Goal: Check status: Check status

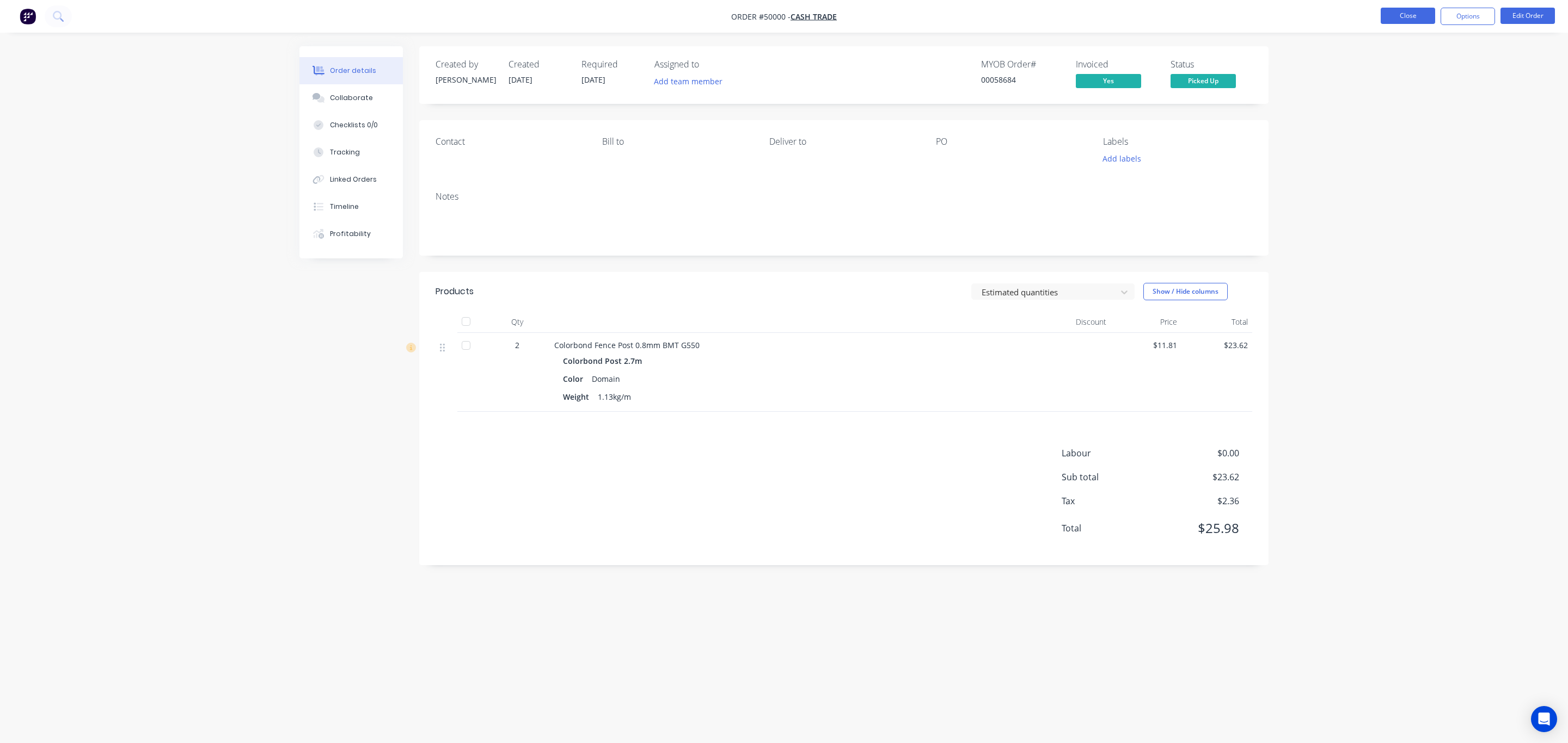
click at [1419, 15] on button "Close" at bounding box center [1407, 15] width 55 height 16
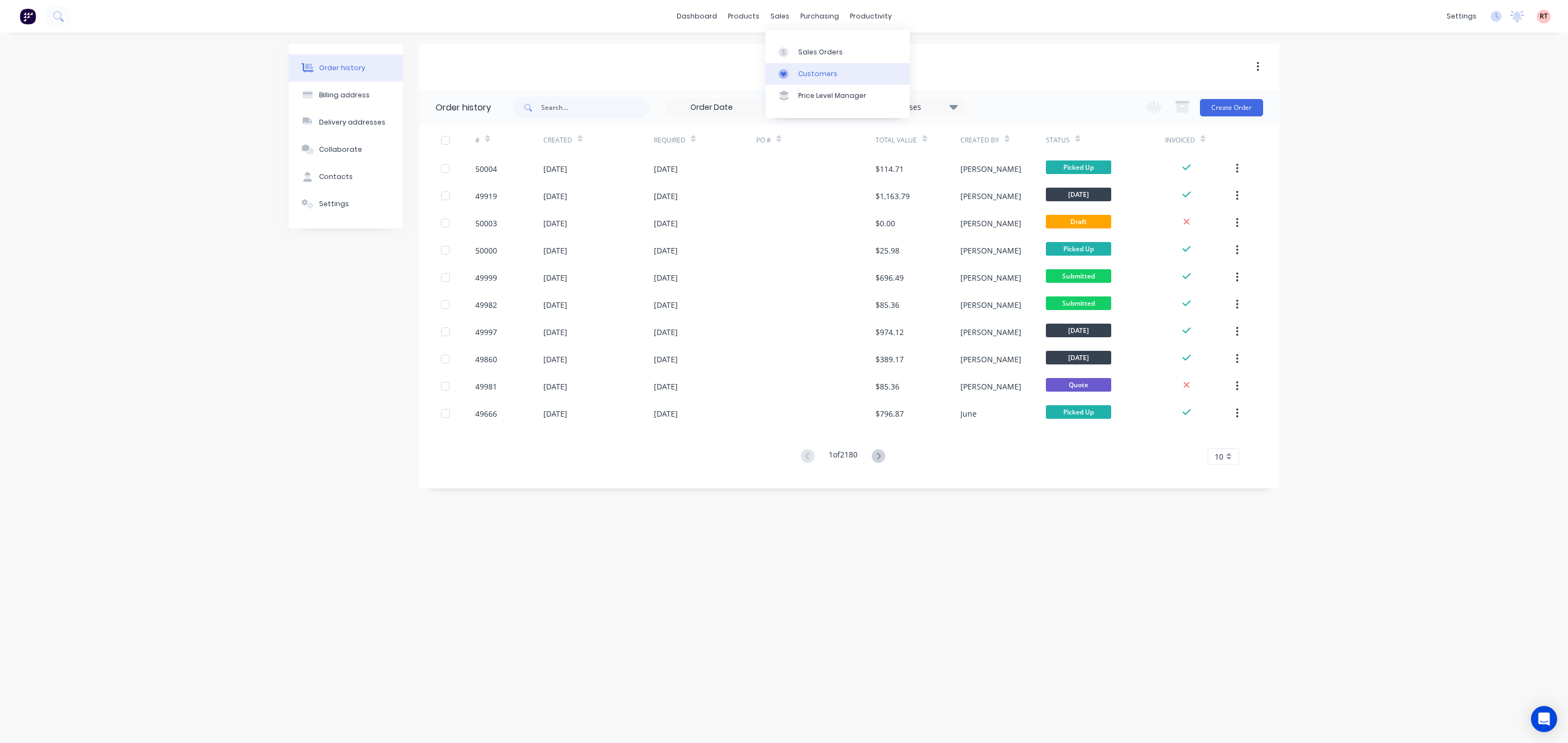
click at [807, 70] on div "Customers" at bounding box center [817, 74] width 39 height 10
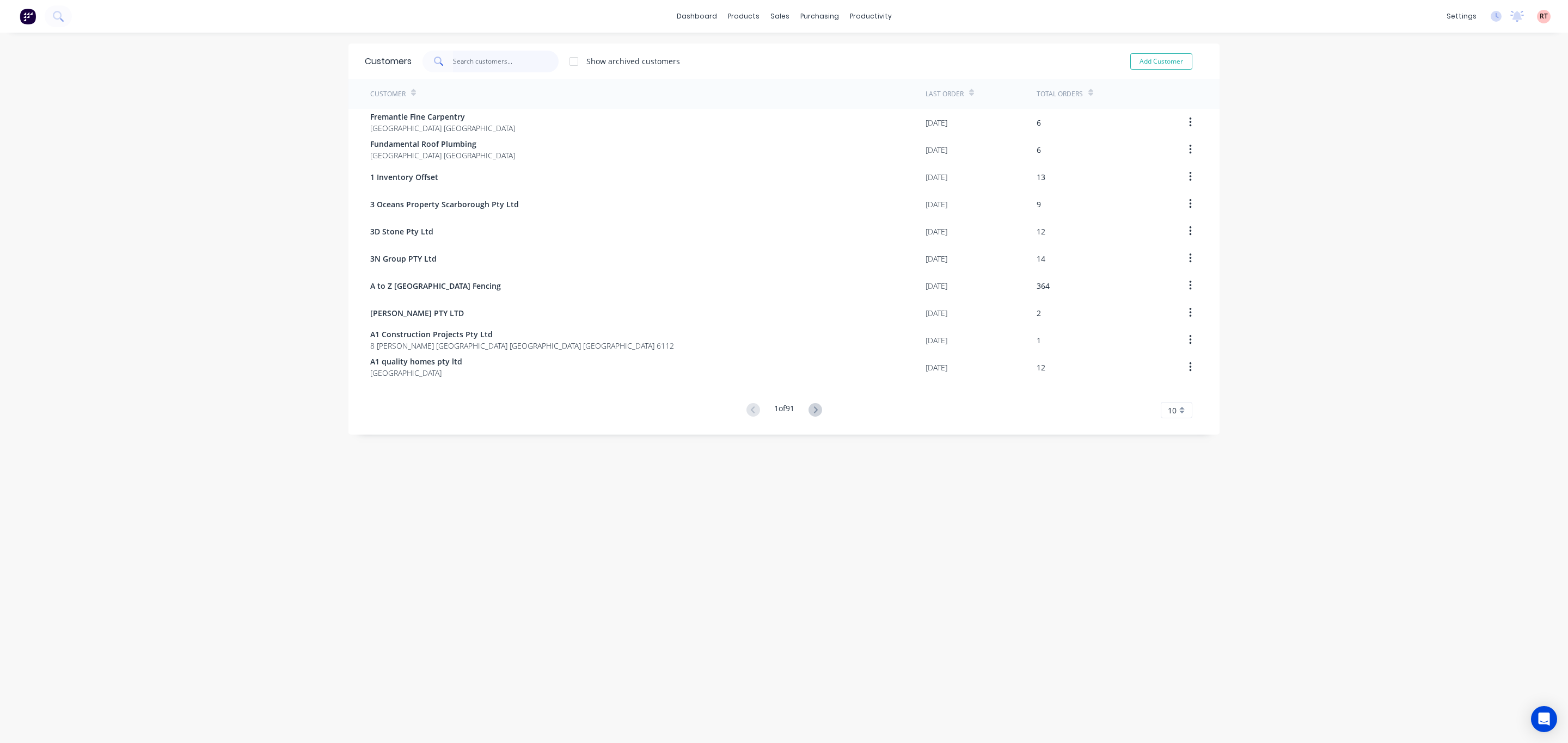
drag, startPoint x: 525, startPoint y: 61, endPoint x: 525, endPoint y: 52, distance: 9.0
click at [525, 60] on input "text" at bounding box center [506, 61] width 106 height 22
type input "q"
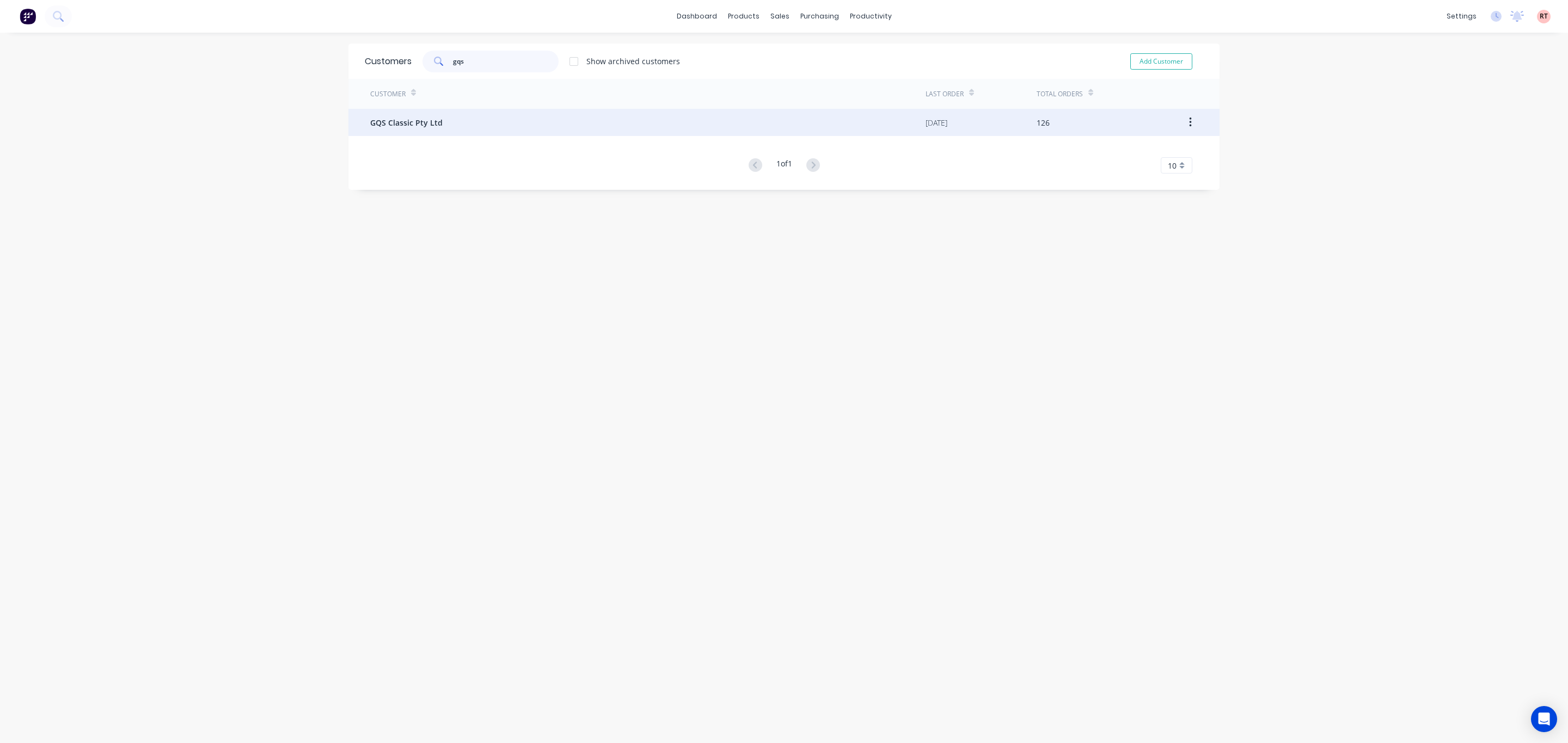
type input "gqs"
click at [458, 121] on div "GQS Classic Pty Ltd" at bounding box center [648, 123] width 556 height 27
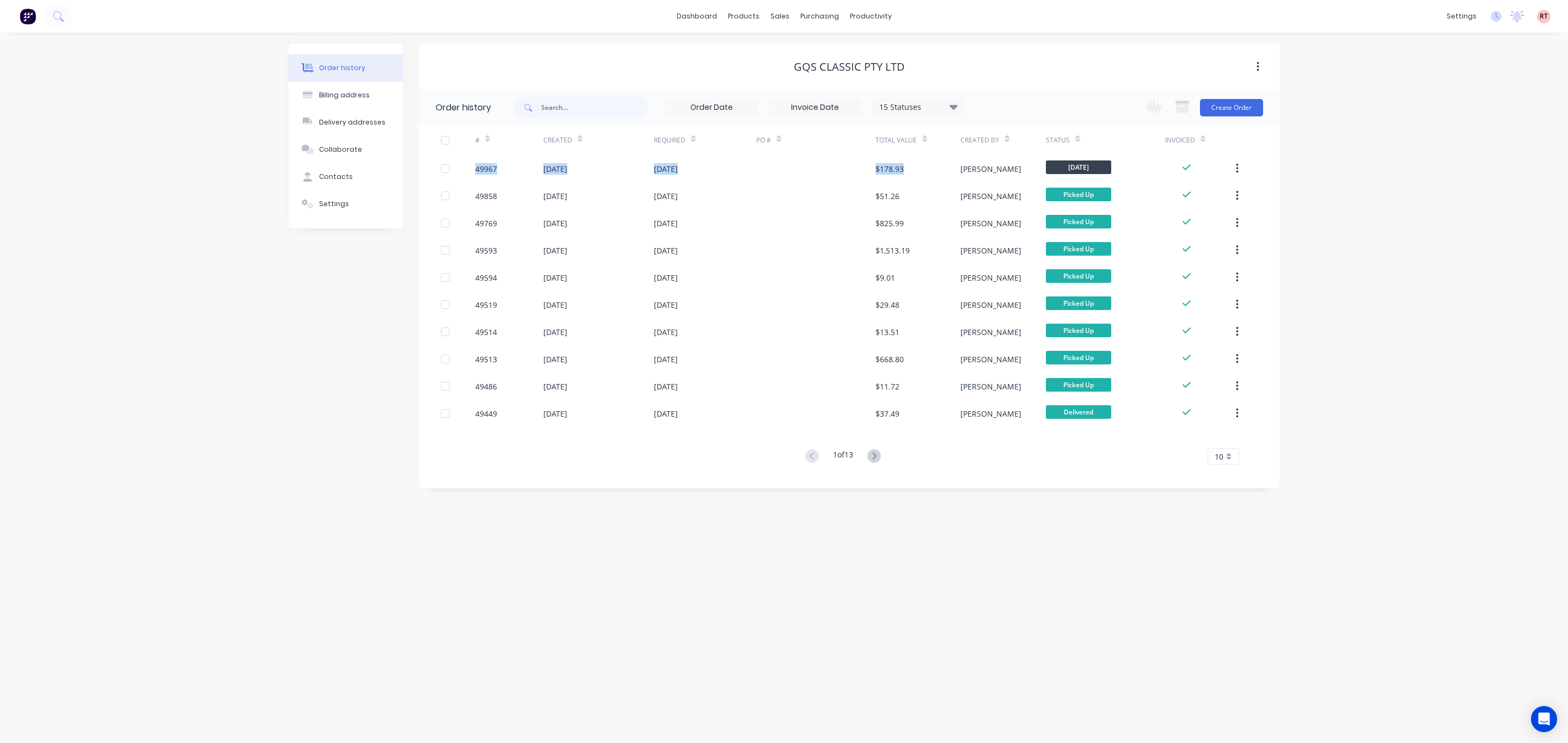
drag, startPoint x: 946, startPoint y: 166, endPoint x: 987, endPoint y: 92, distance: 84.6
click at [987, 92] on div "Order history 15 Statuses Invoice Status Invoiced Not Invoiced Partial Order St…" at bounding box center [849, 283] width 860 height 388
click at [898, 250] on div "$1,513.19" at bounding box center [892, 250] width 35 height 11
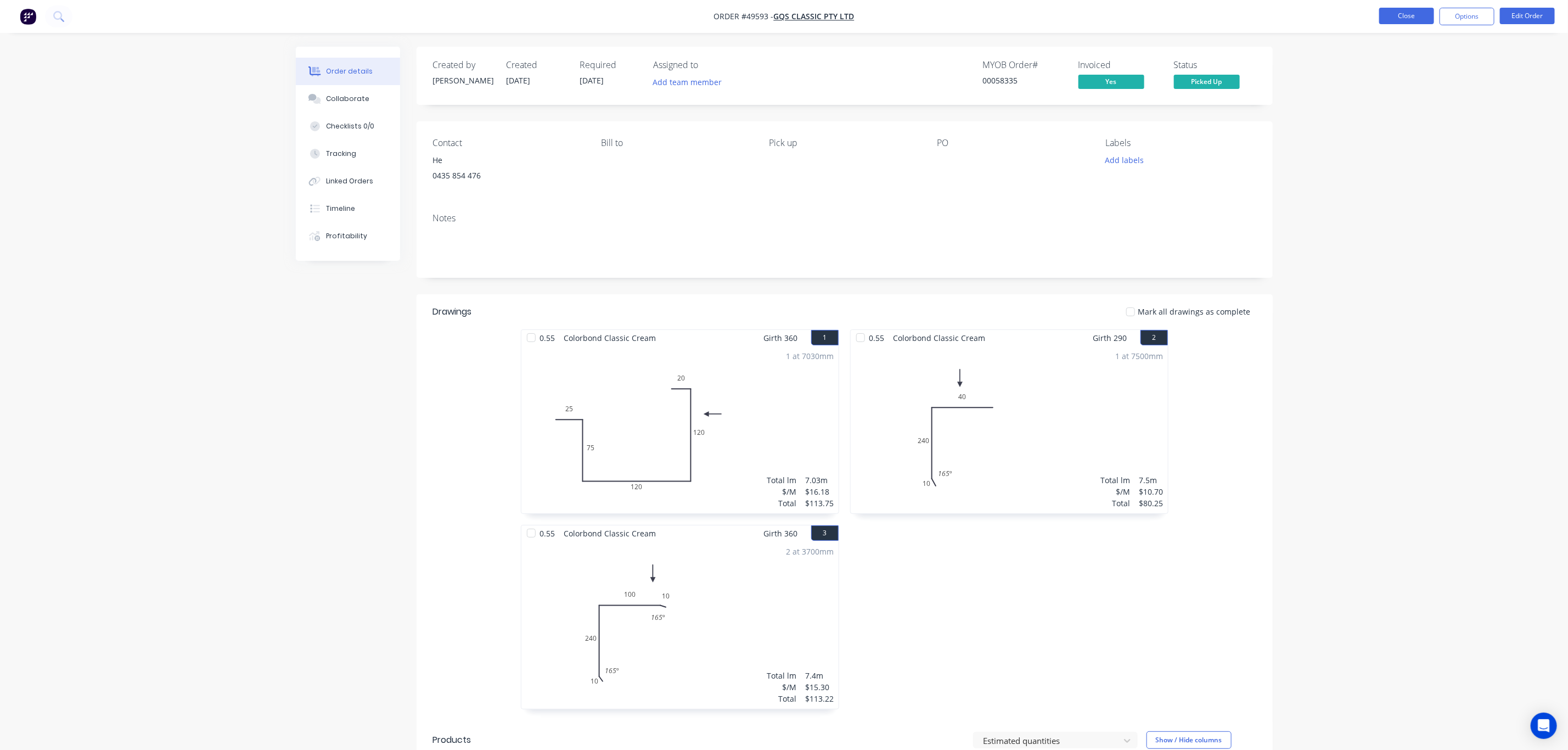
click at [1405, 9] on button "Close" at bounding box center [1407, 15] width 55 height 16
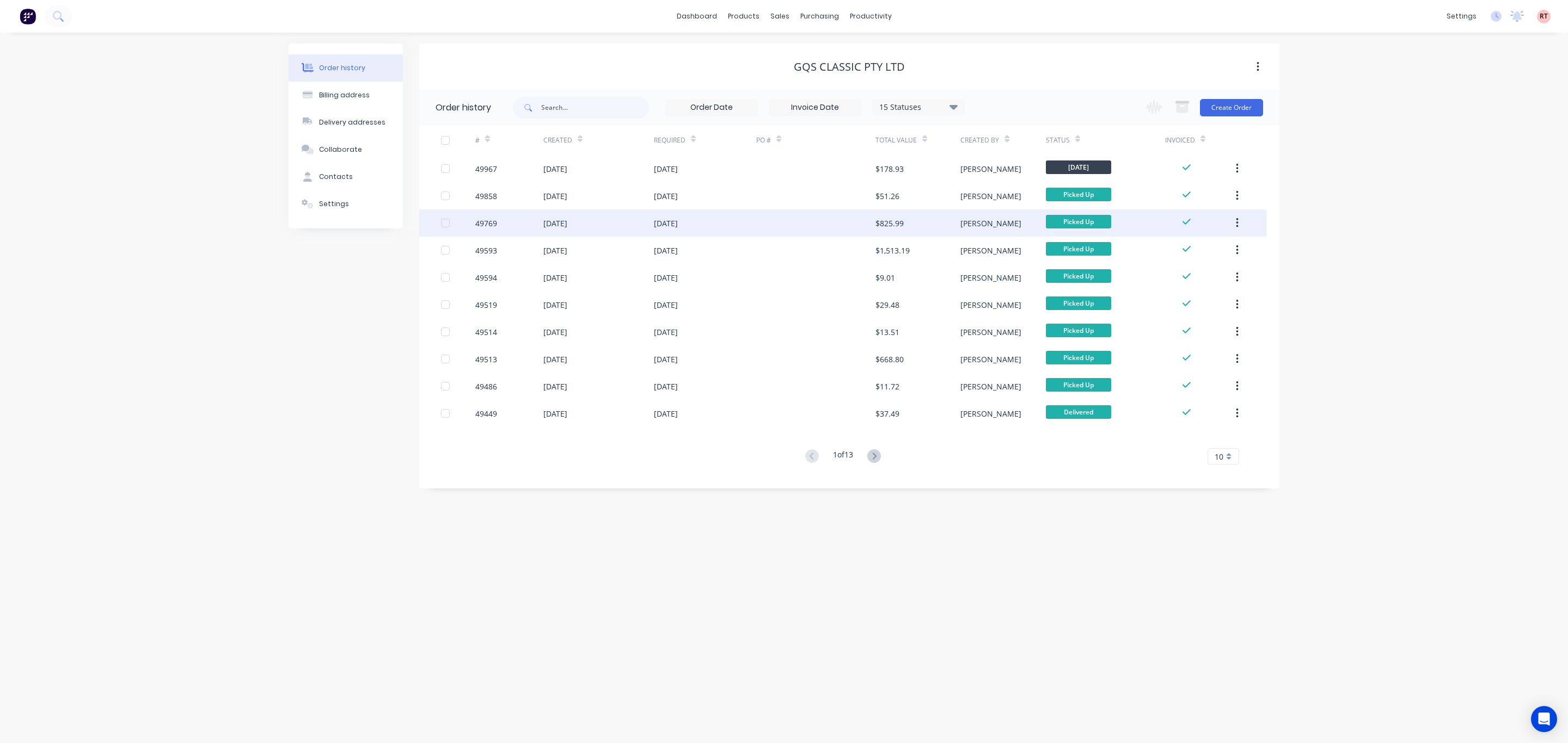
click at [834, 217] on div at bounding box center [816, 223] width 119 height 27
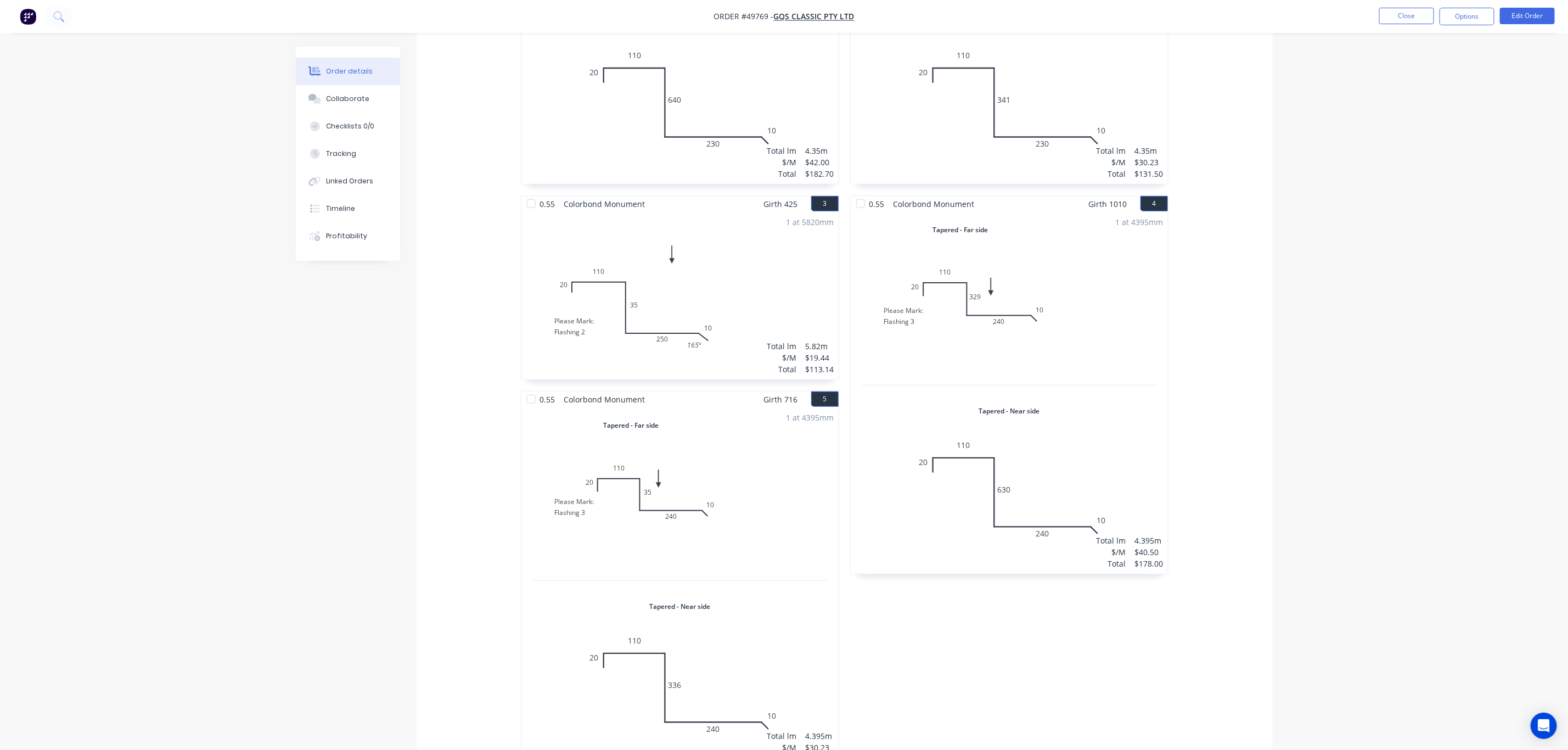
scroll to position [494, 0]
